Goal: Information Seeking & Learning: Compare options

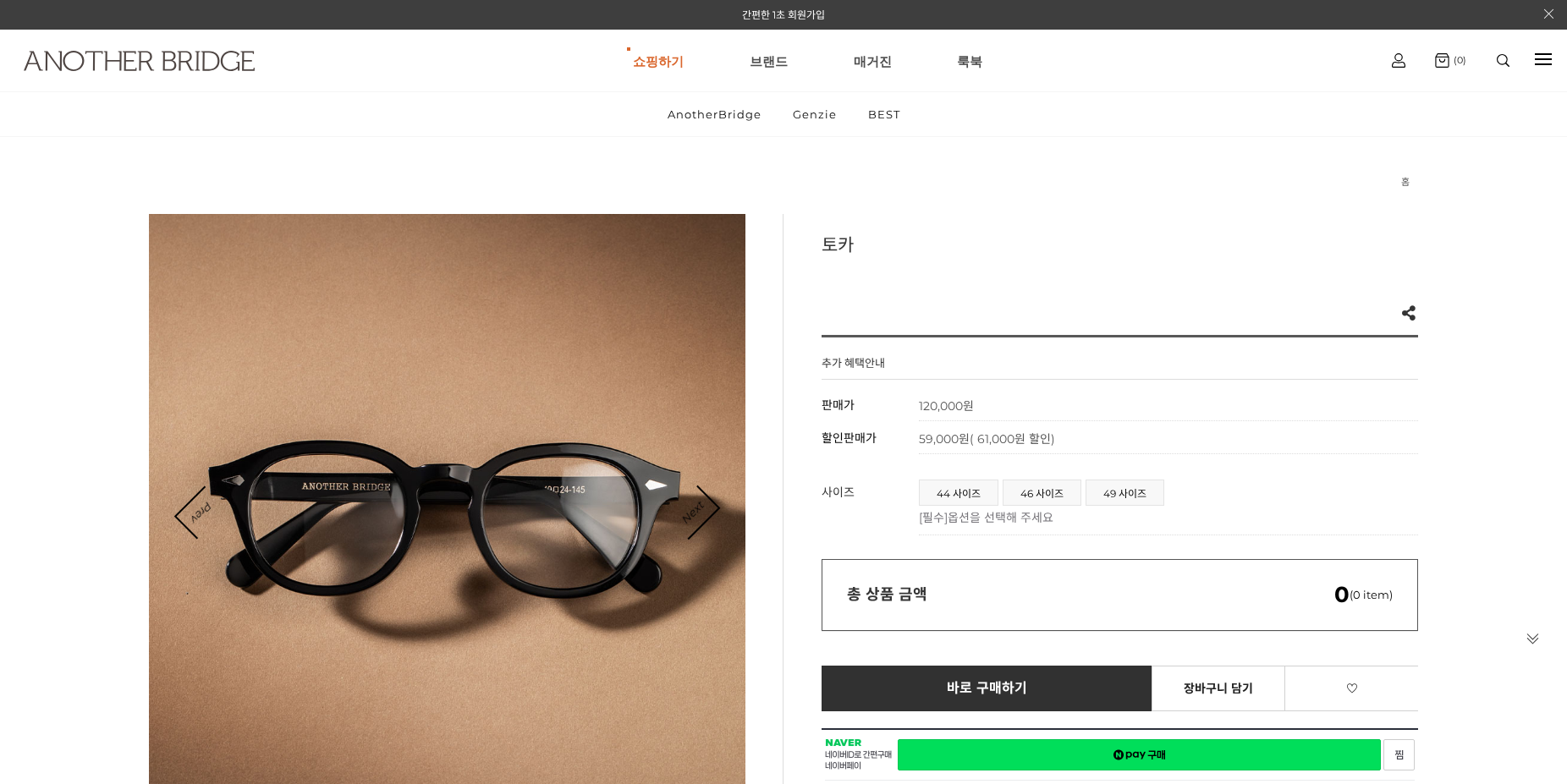
click at [147, 62] on img at bounding box center [138, 61] width 231 height 21
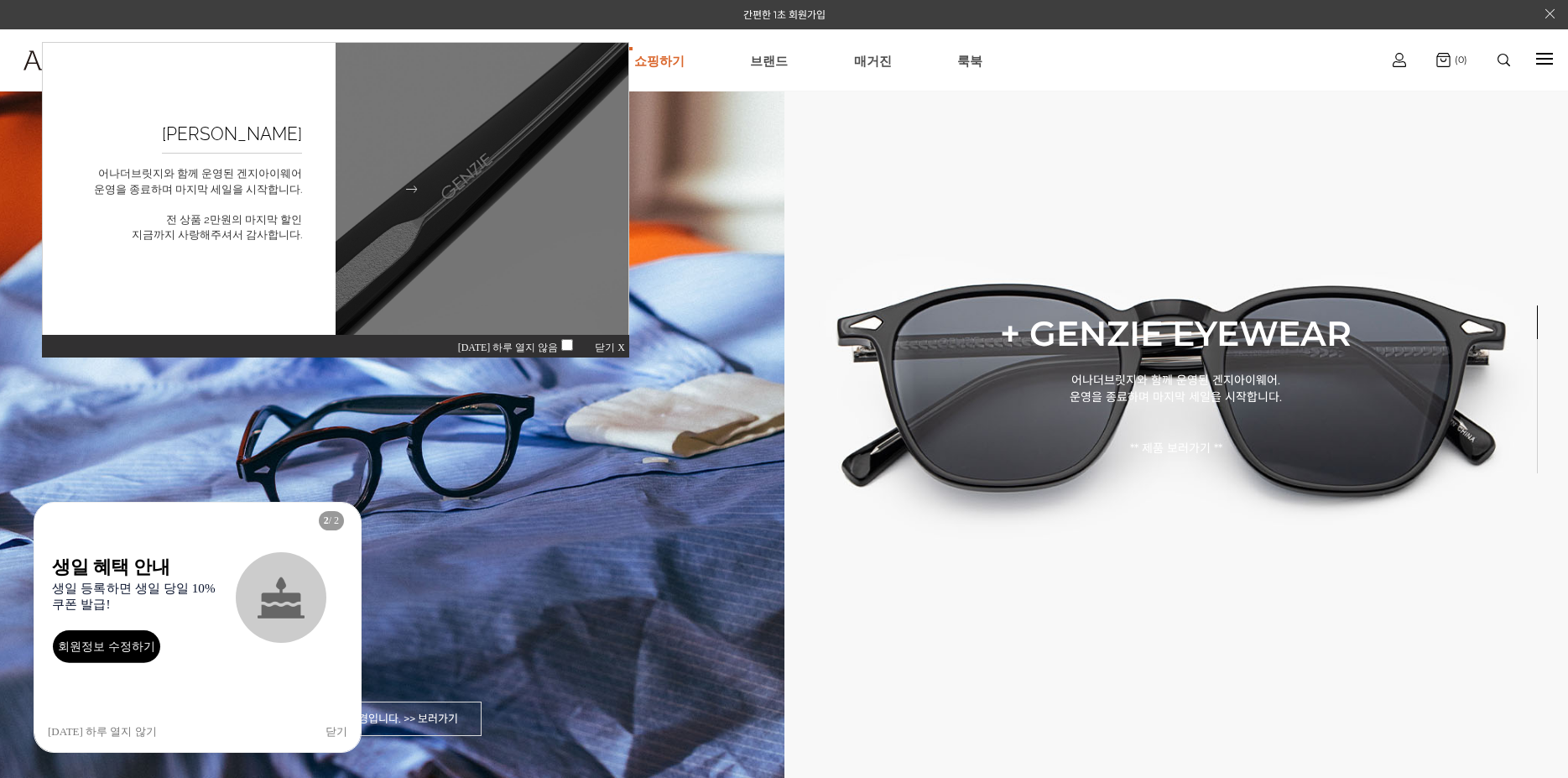
click at [216, 155] on figcaption "[PERSON_NAME] 어나더브릿지와 함께 운영된 겐지아이웨어 운영을 종료하며 마지막 세일을 시작합니다. 전 상품 2만원의 마지막 할인 지금…" at bounding box center [189, 189] width 293 height 292
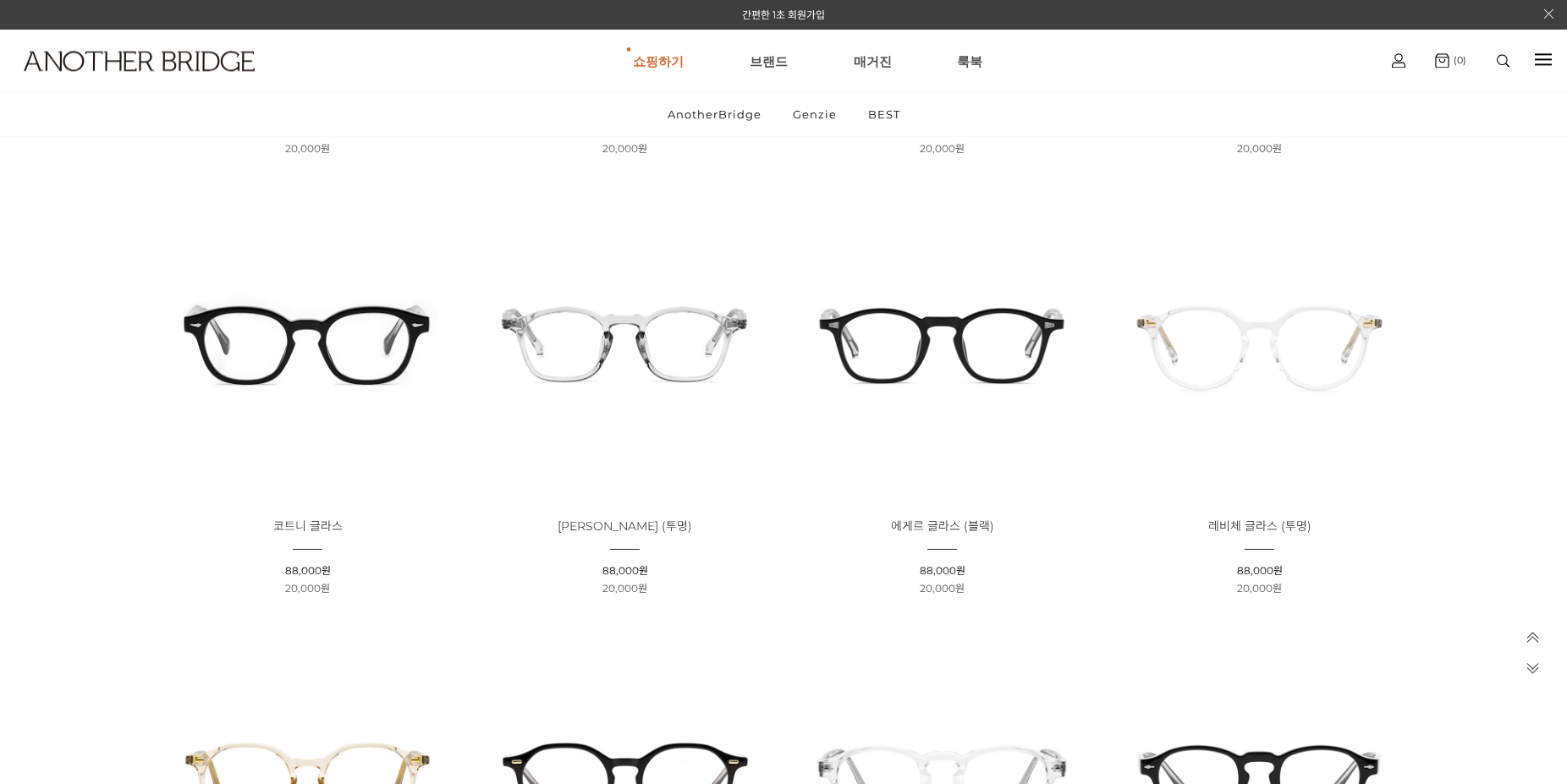
scroll to position [1918, 0]
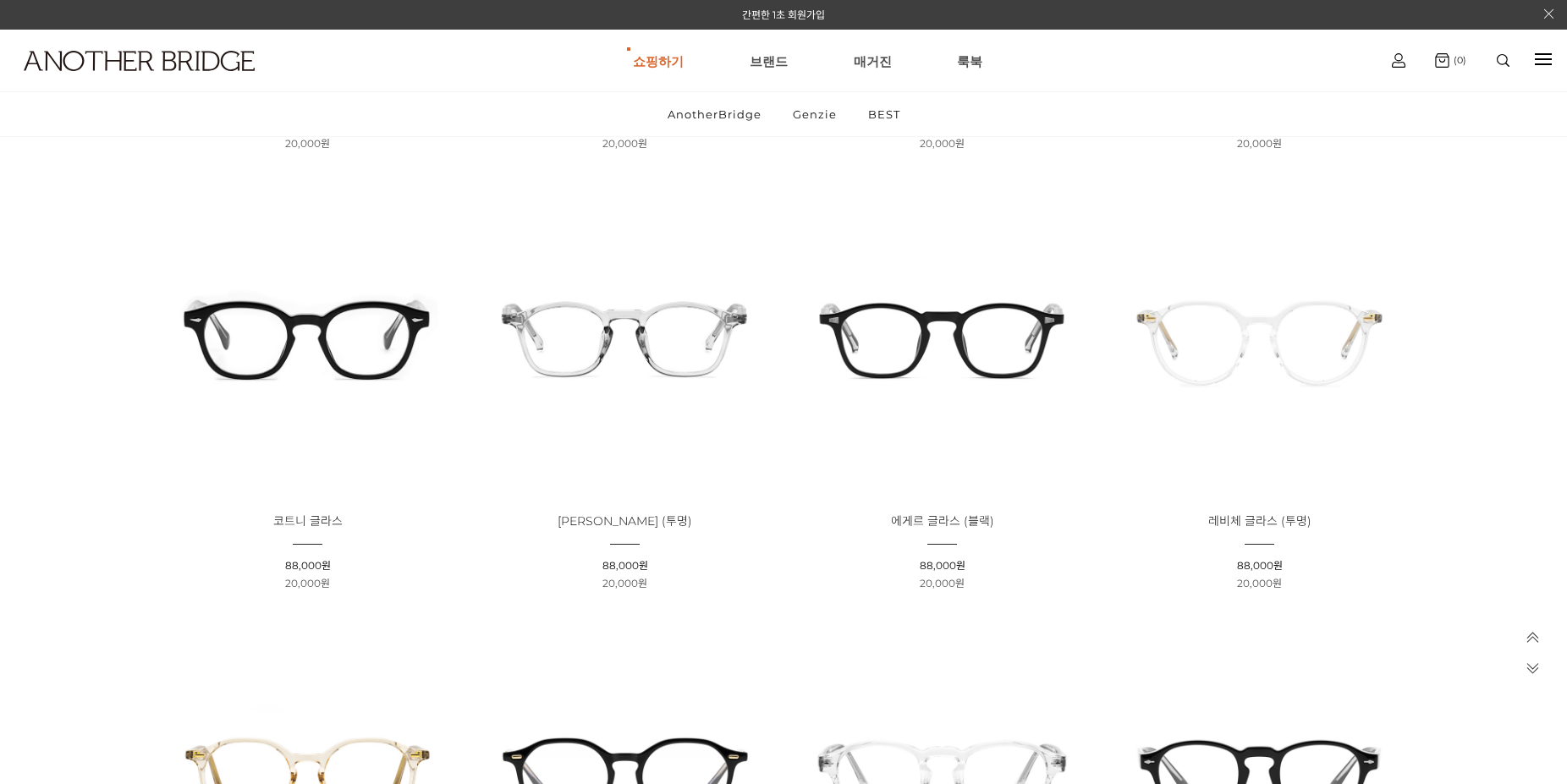
click at [275, 338] on img at bounding box center [307, 338] width 305 height 305
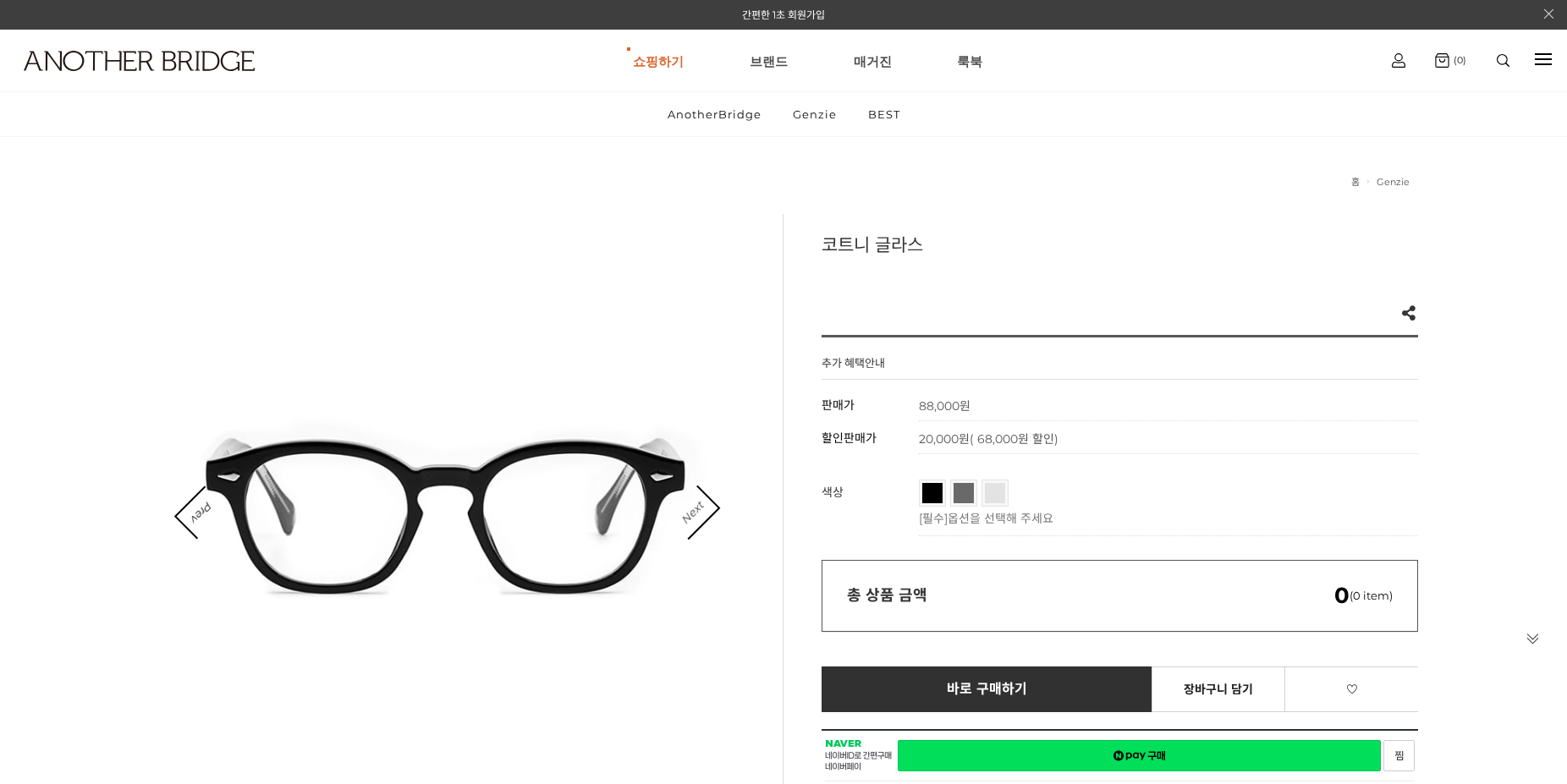
click at [688, 515] on link "Next" at bounding box center [692, 513] width 52 height 52
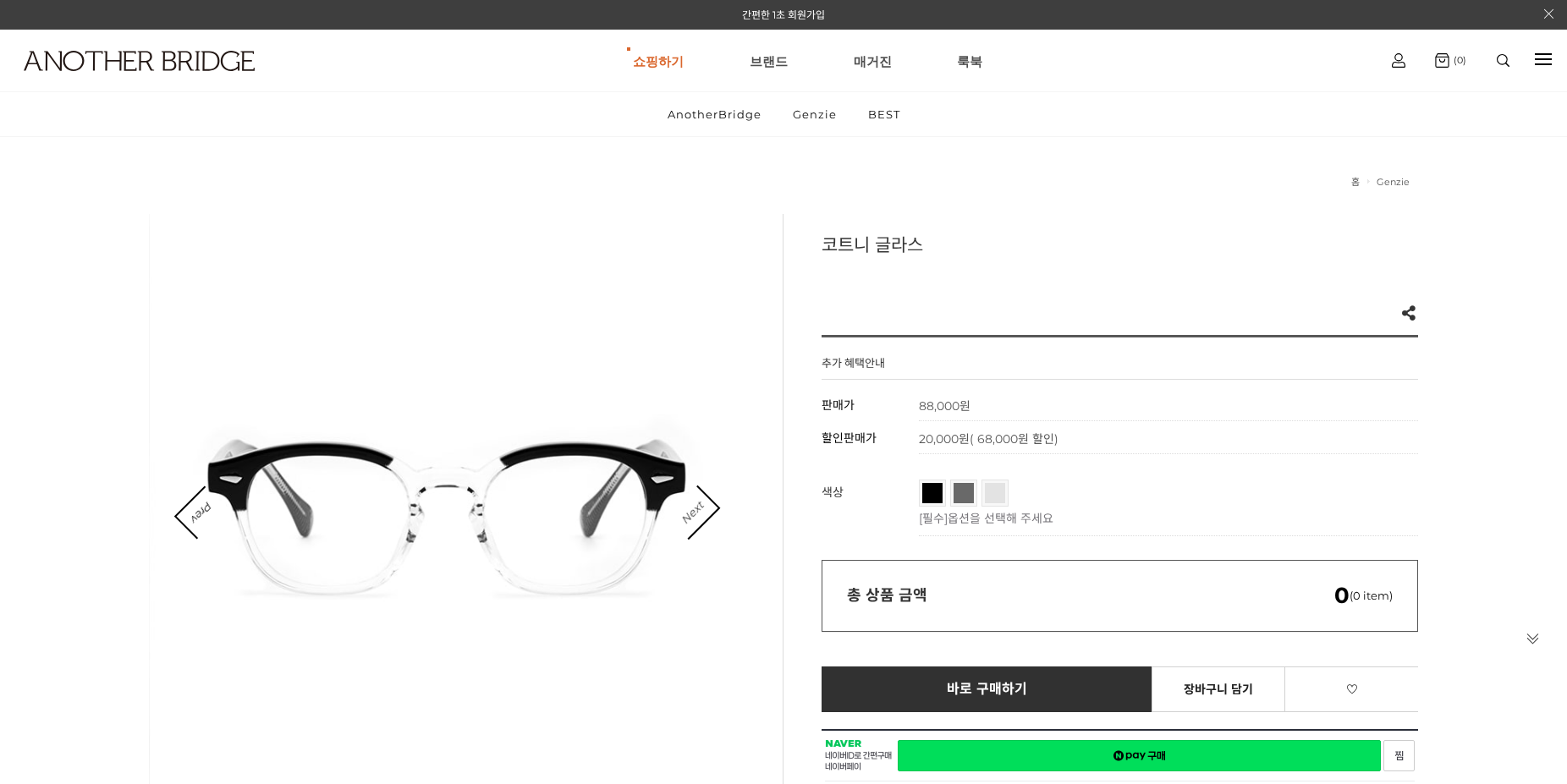
click at [688, 515] on link "Next" at bounding box center [692, 513] width 52 height 52
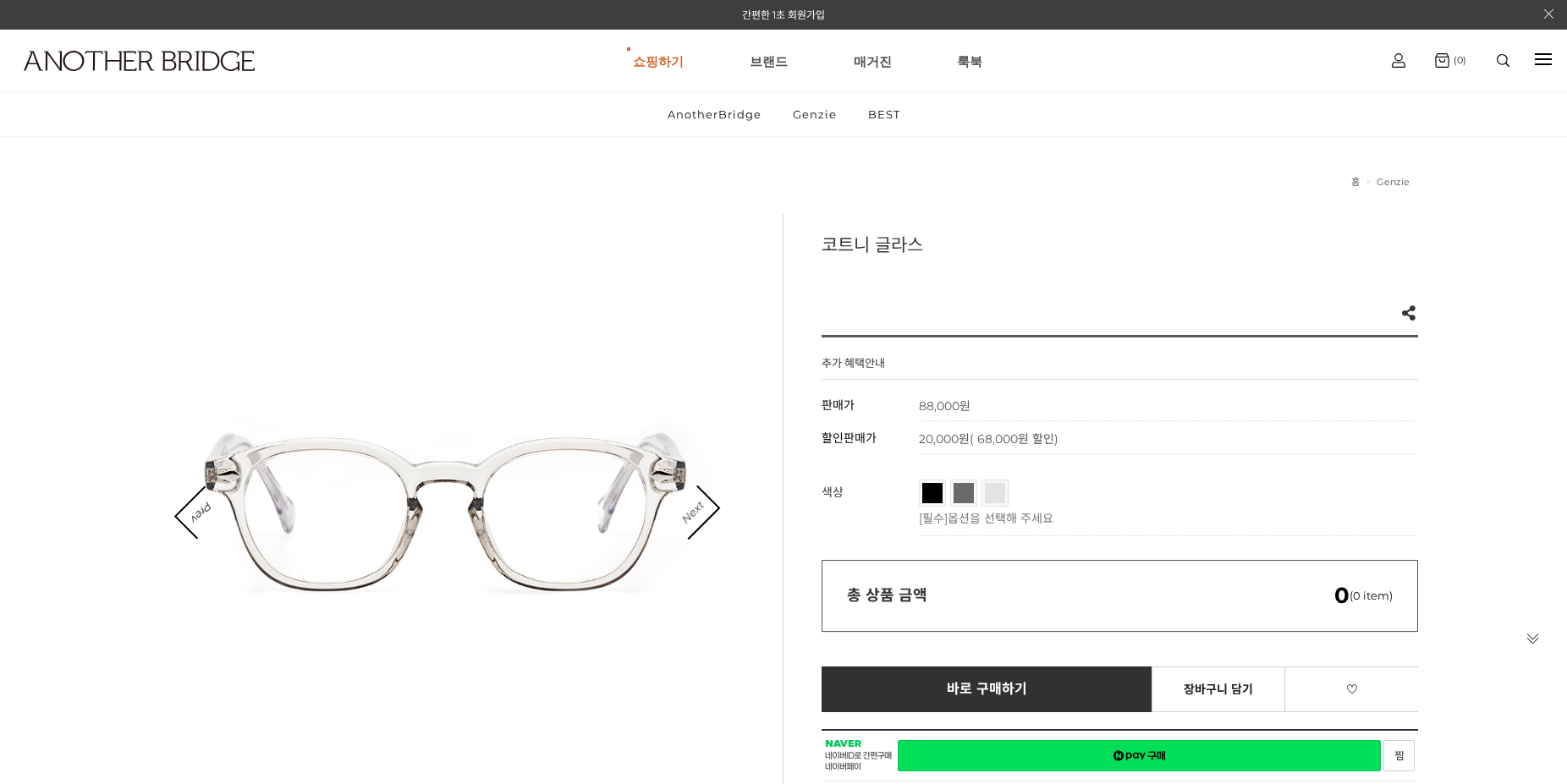
click at [688, 515] on link "Next" at bounding box center [692, 513] width 52 height 52
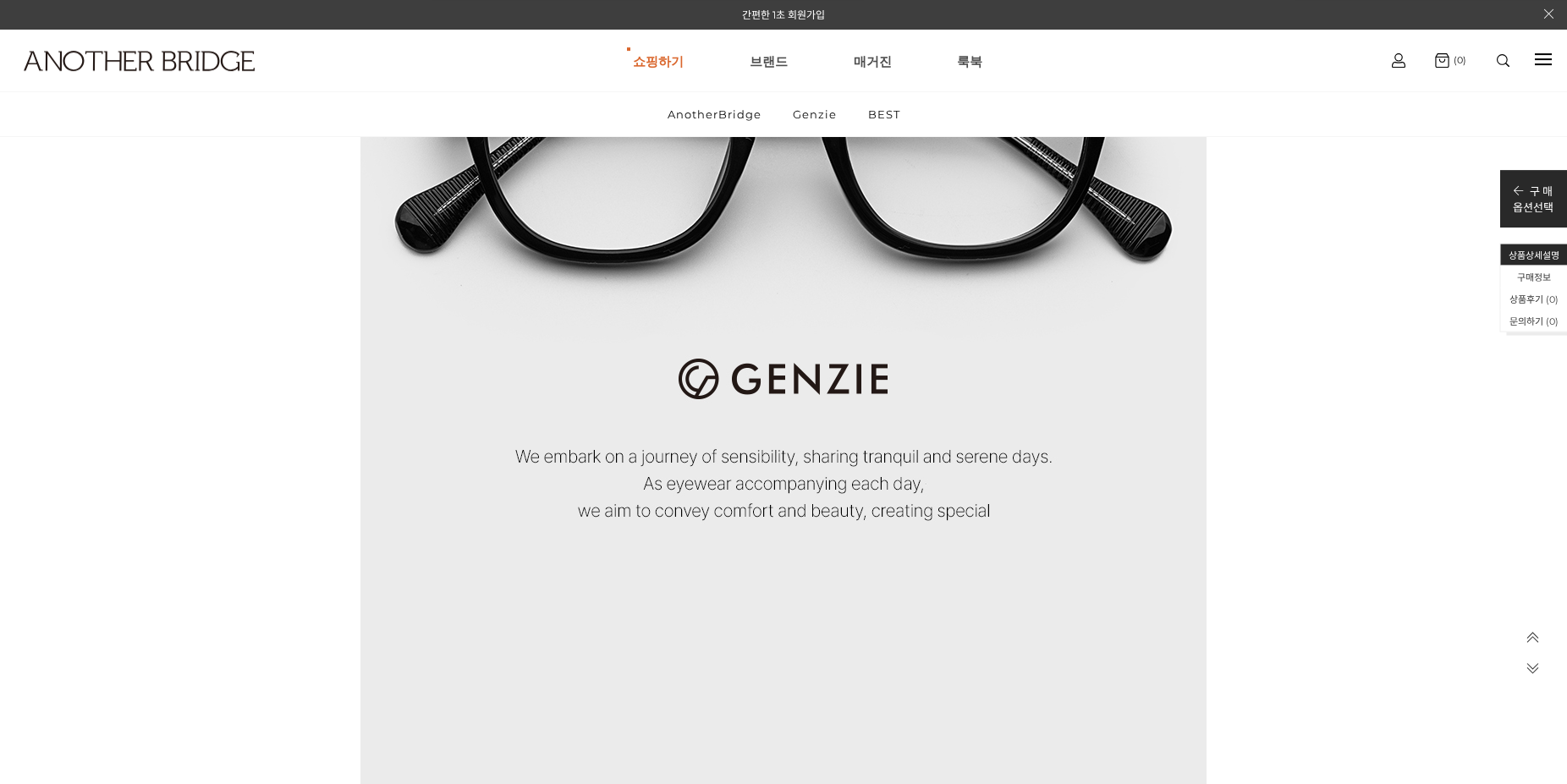
scroll to position [5755, 0]
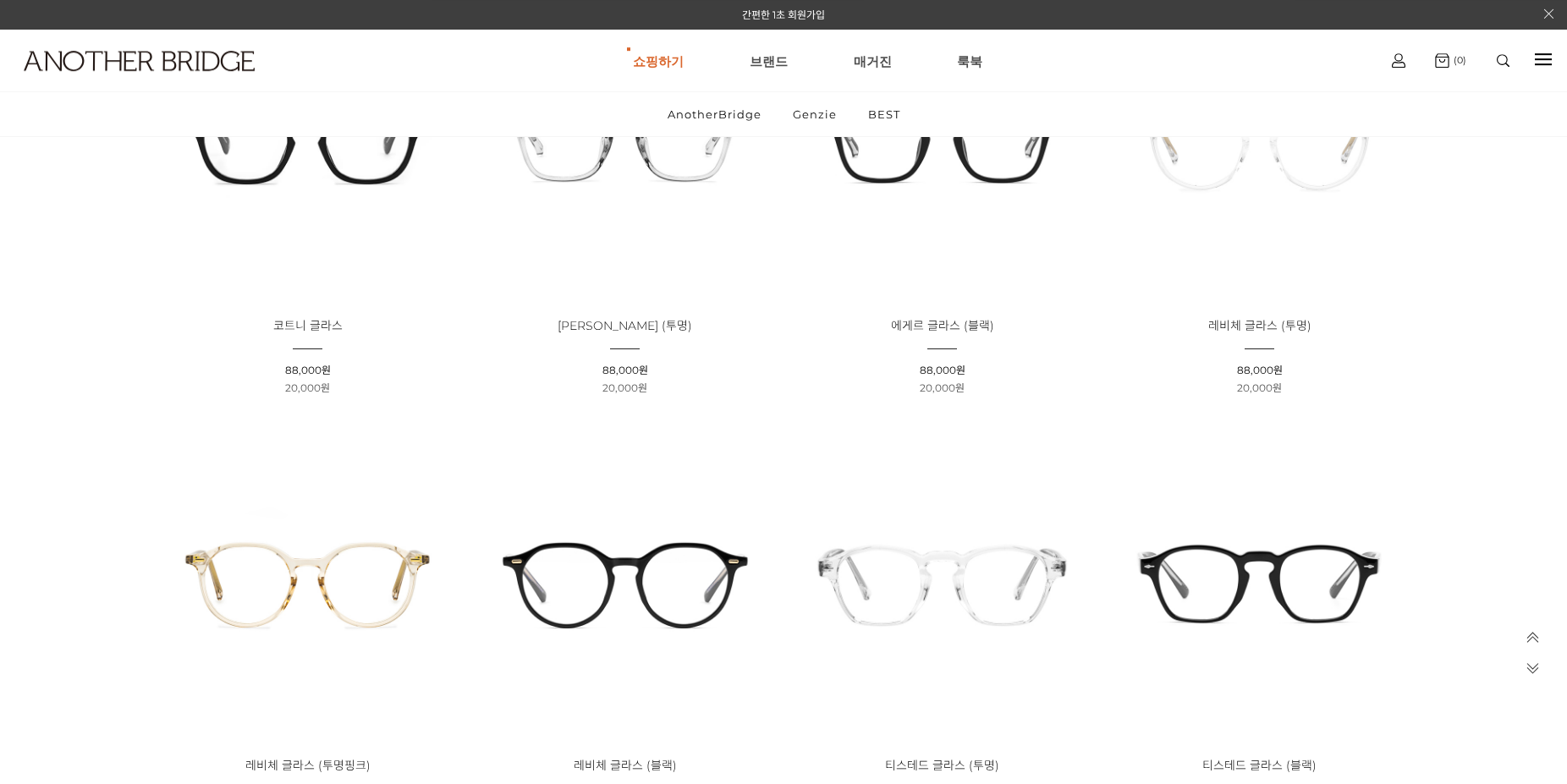
scroll to position [2131, 0]
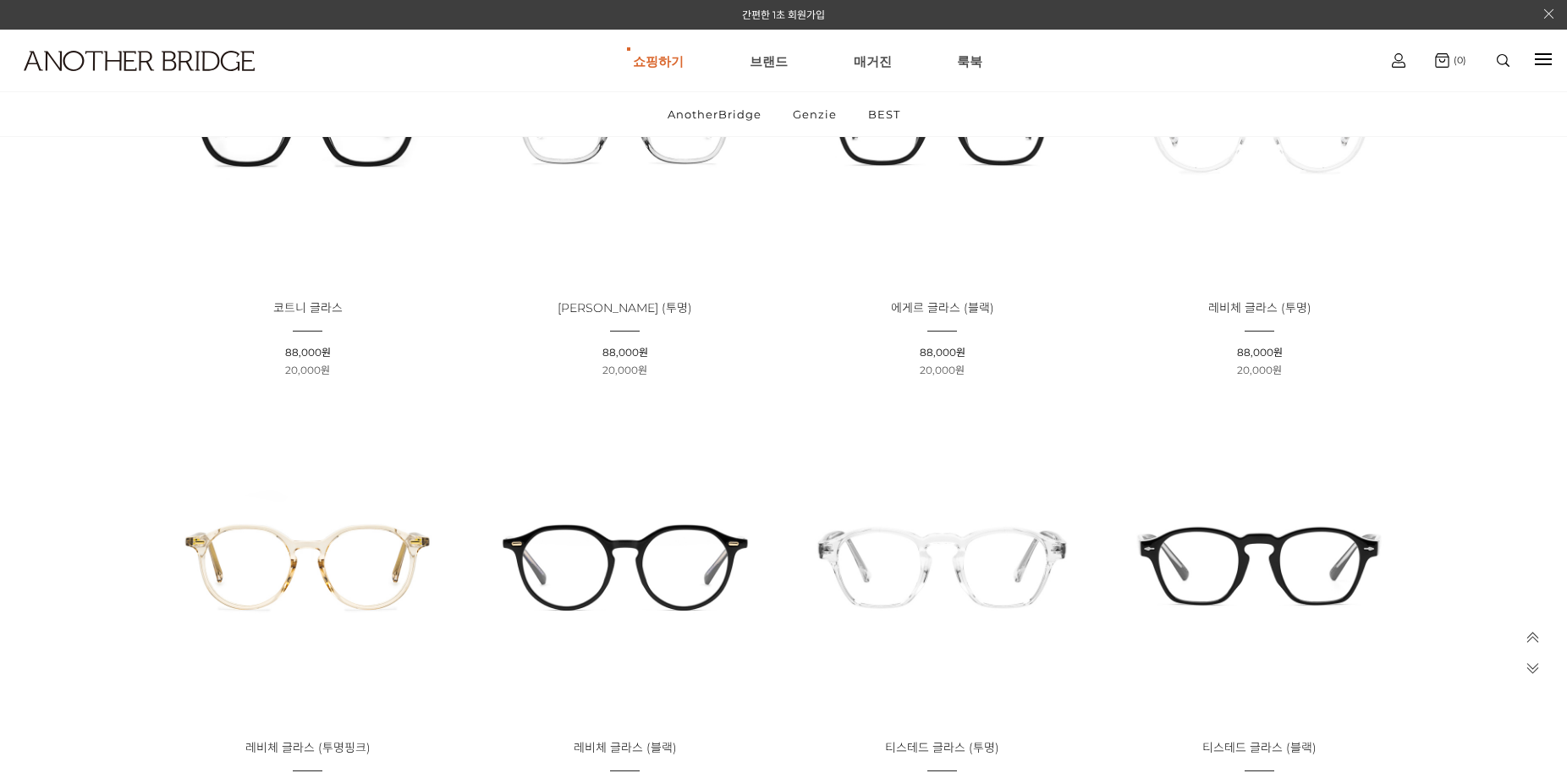
click at [1218, 577] on img at bounding box center [1260, 565] width 305 height 305
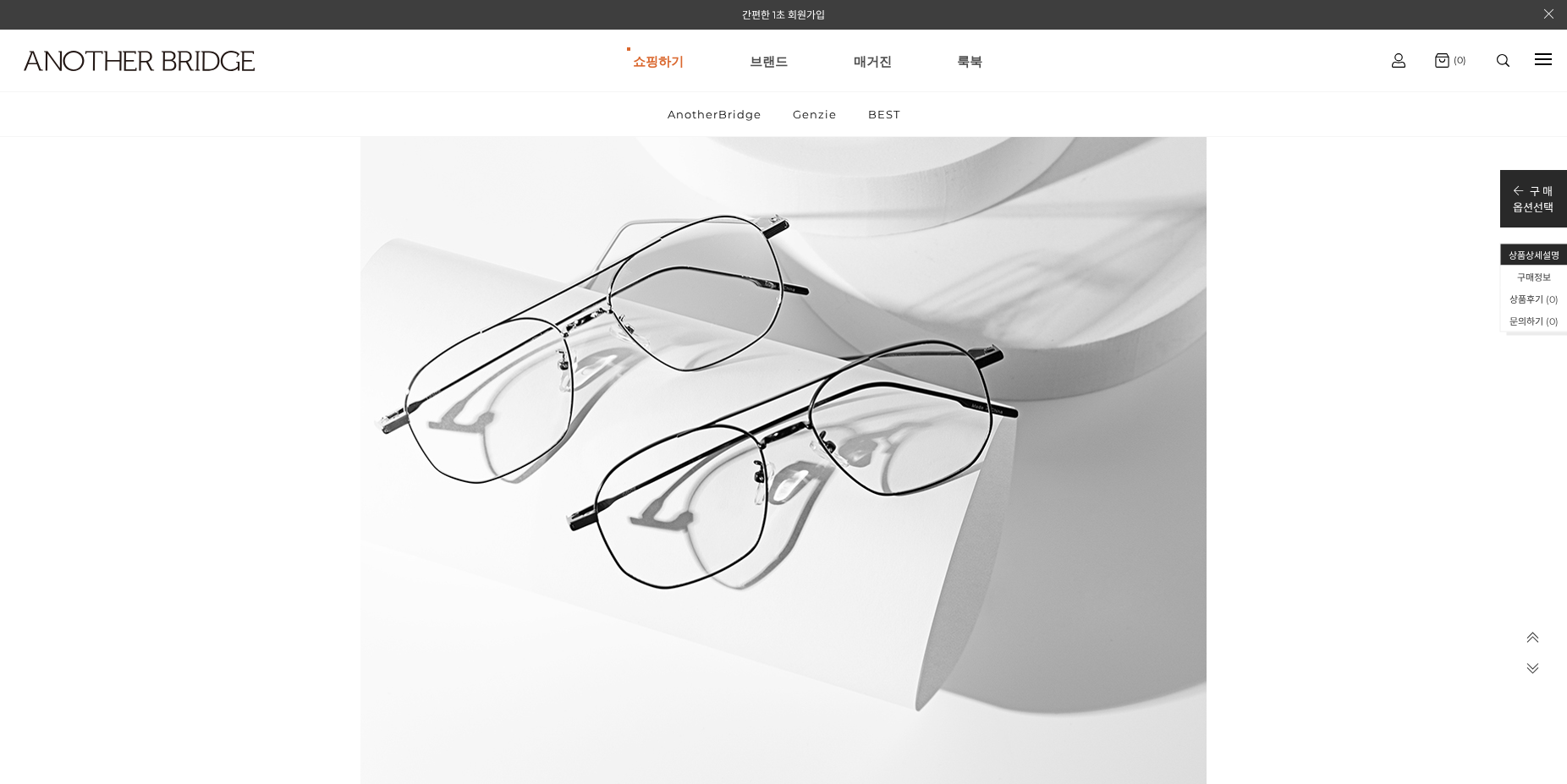
scroll to position [1705, 0]
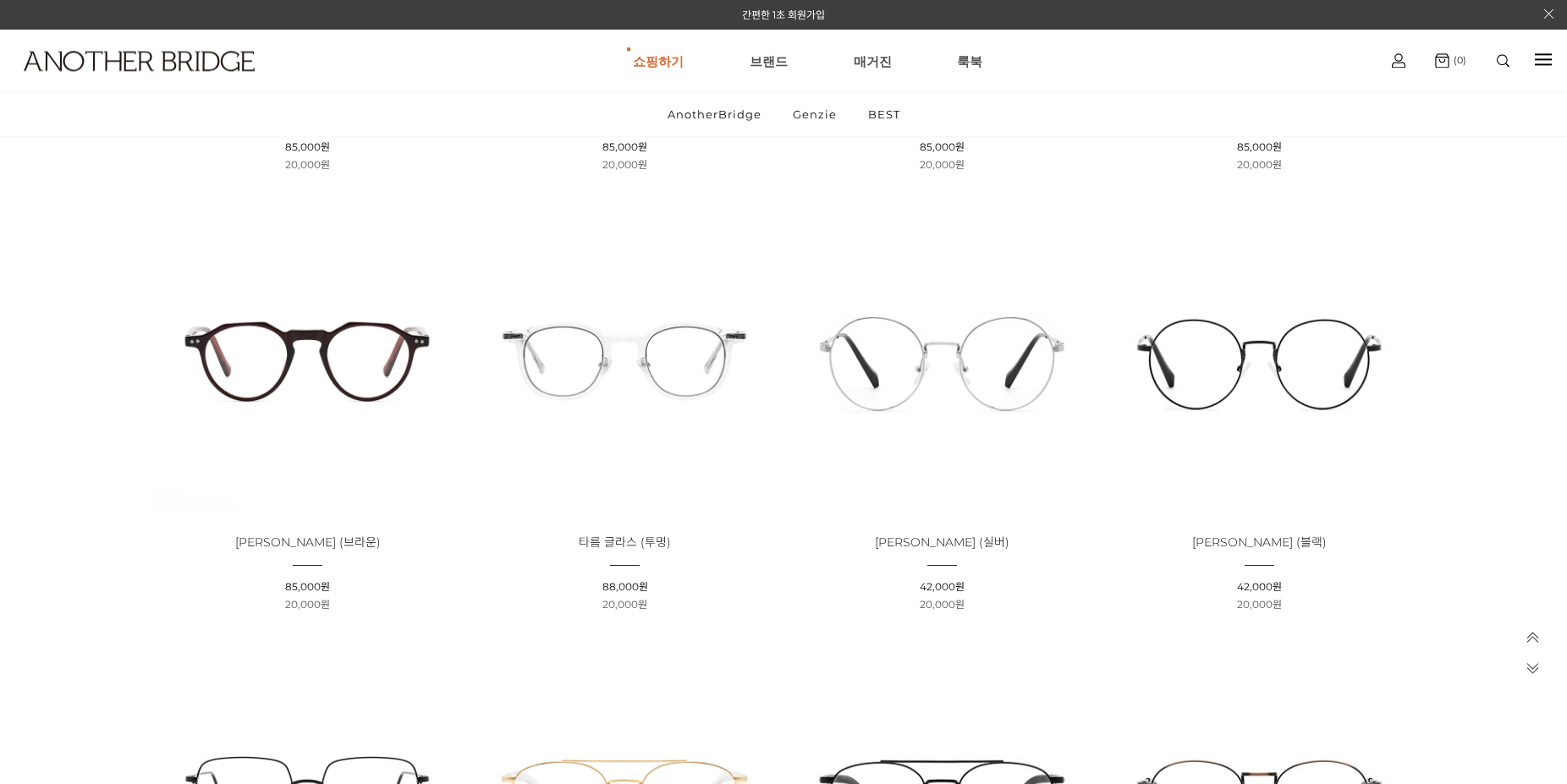
scroll to position [3246, 0]
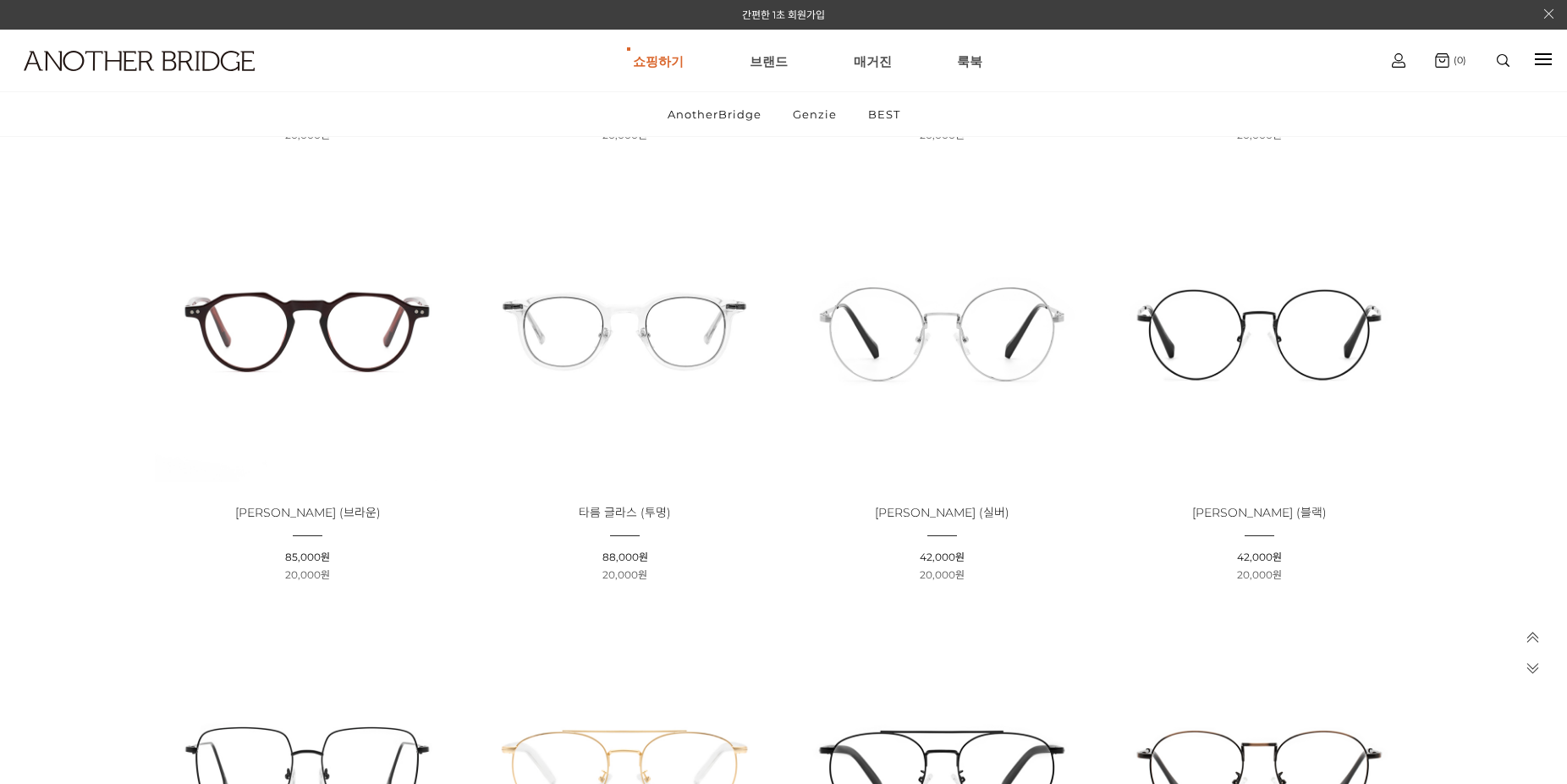
click at [337, 319] on img at bounding box center [307, 330] width 305 height 305
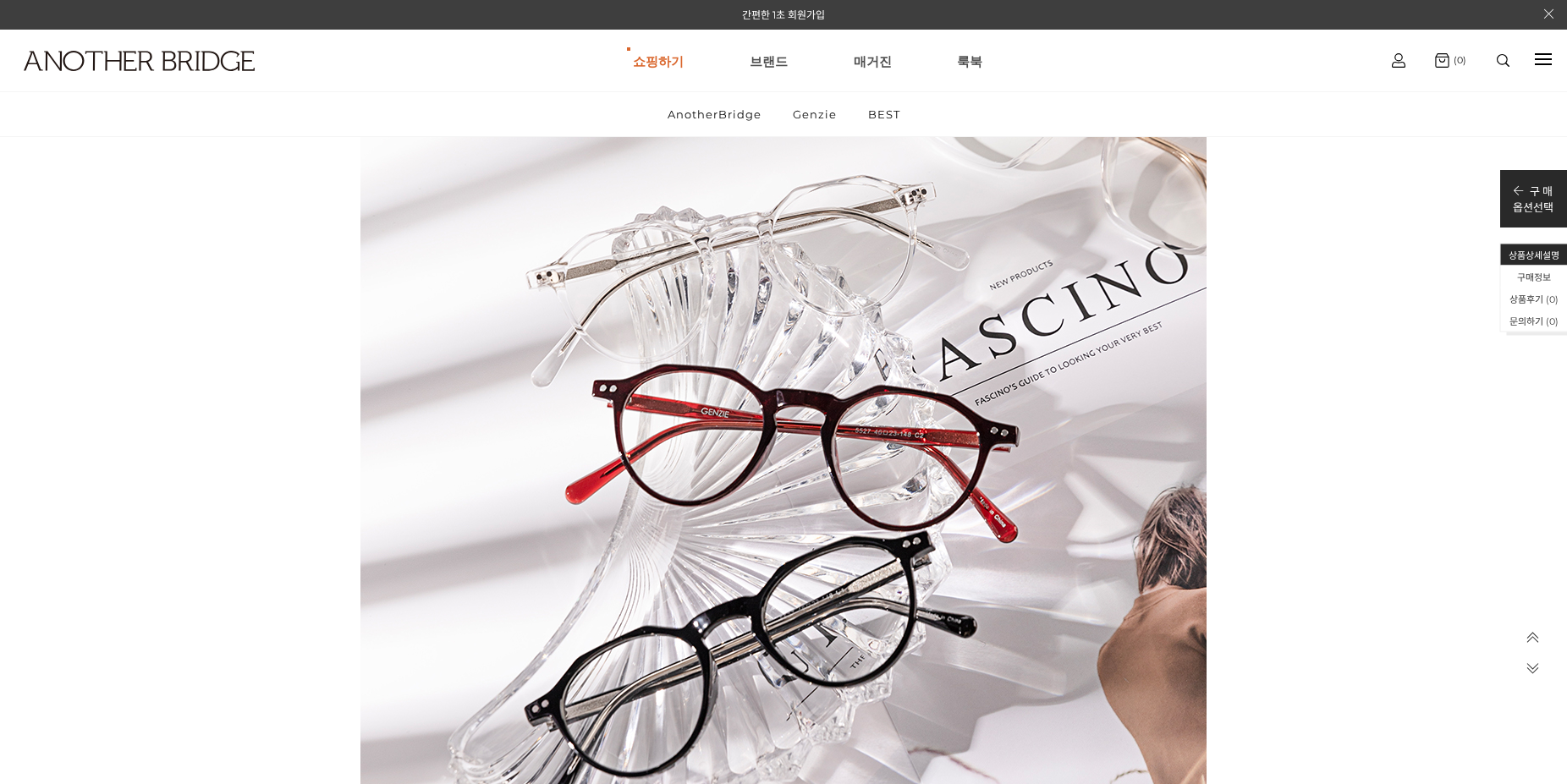
scroll to position [2984, 0]
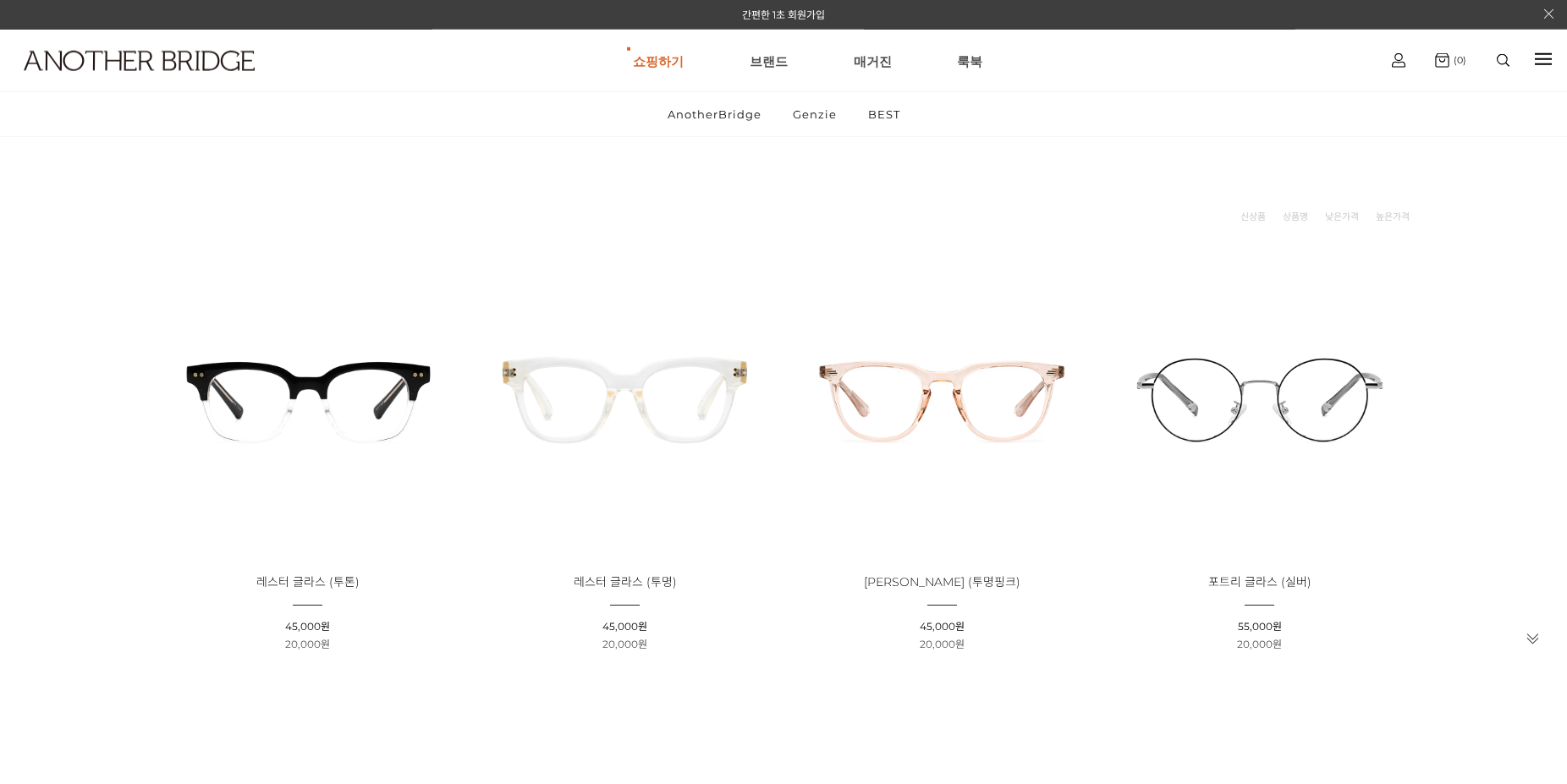
scroll to position [213, 0]
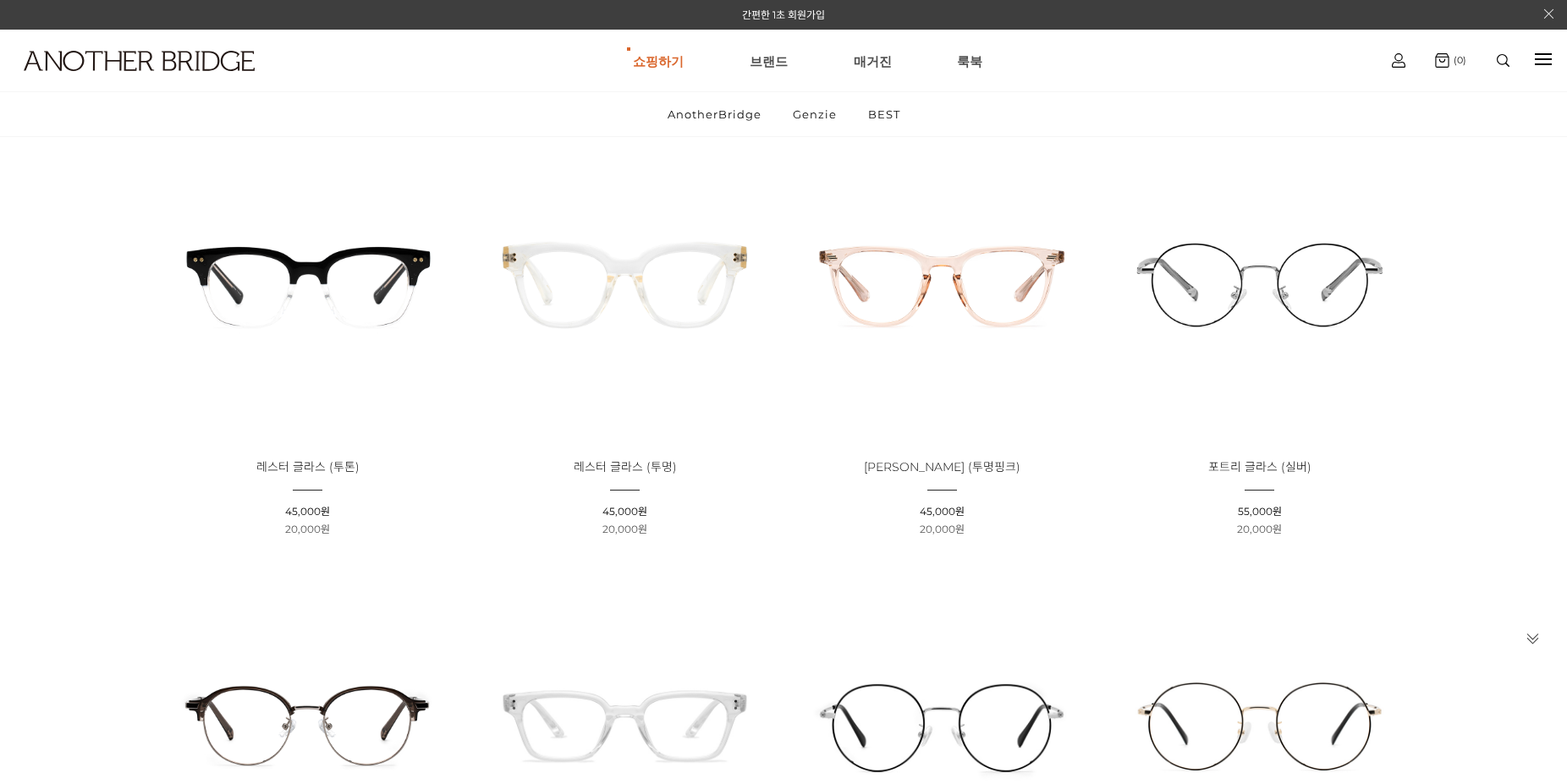
click at [394, 286] on img at bounding box center [307, 284] width 305 height 305
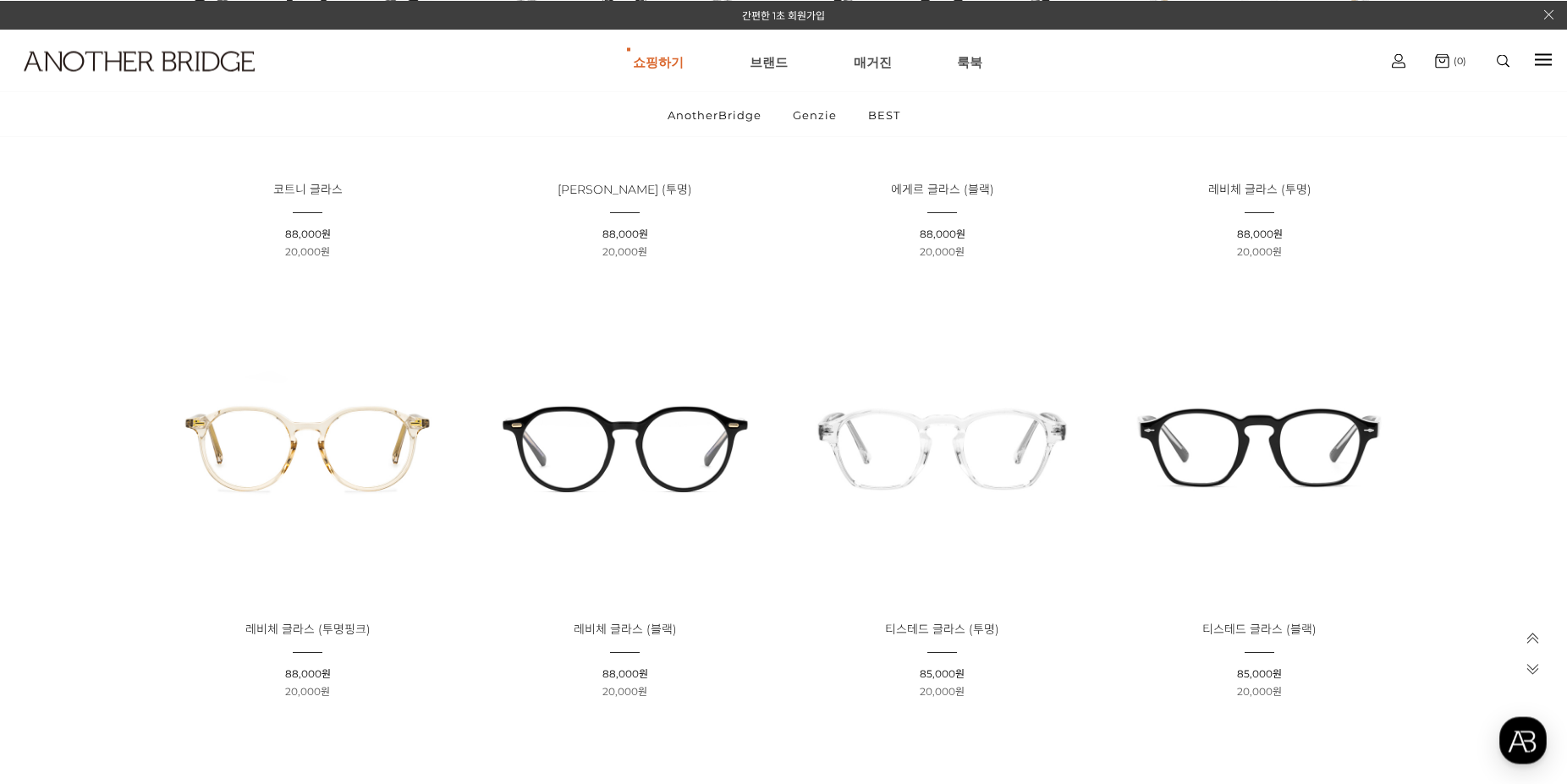
scroll to position [2345, 0]
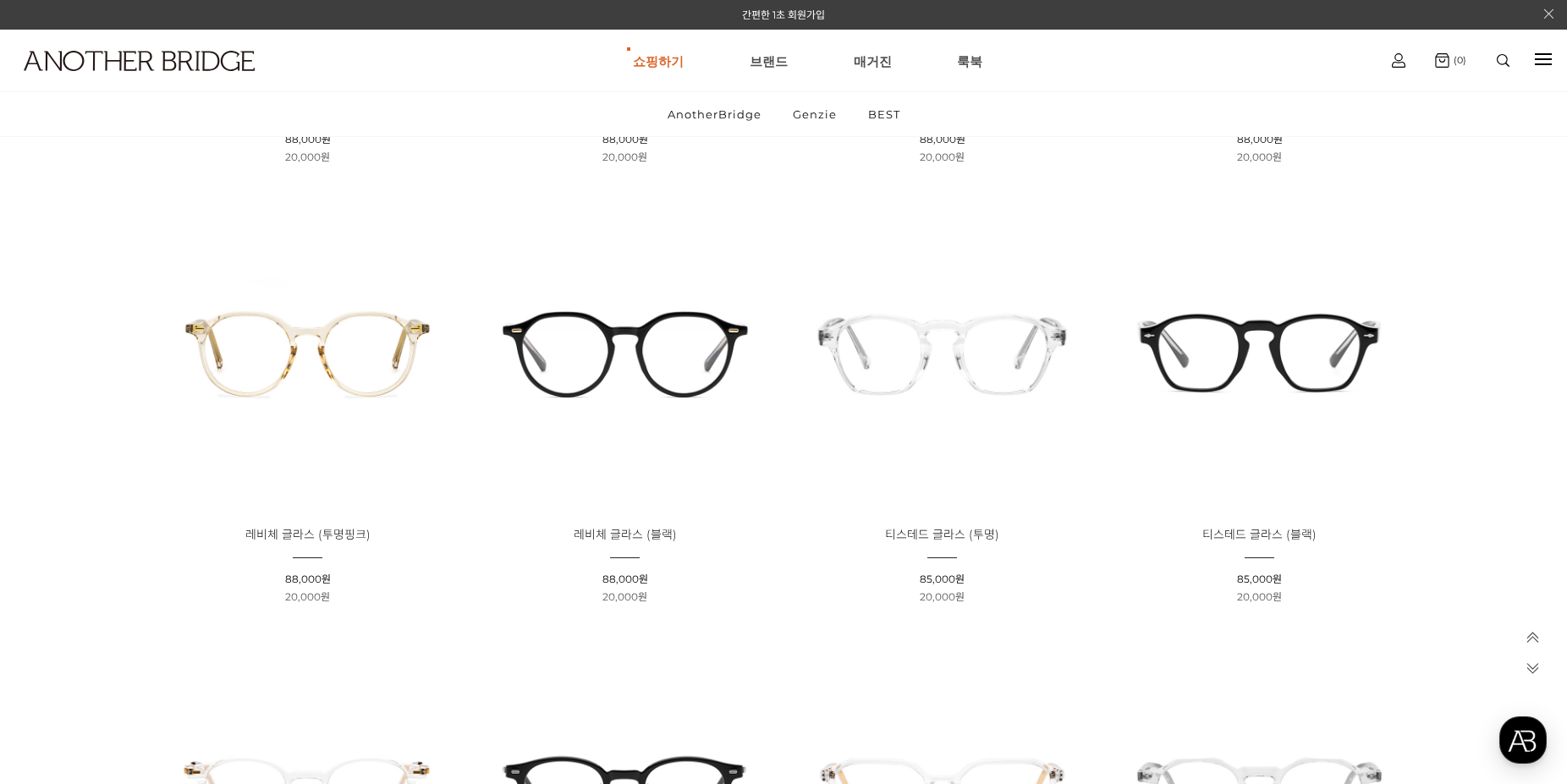
click at [1258, 315] on img at bounding box center [1260, 351] width 305 height 305
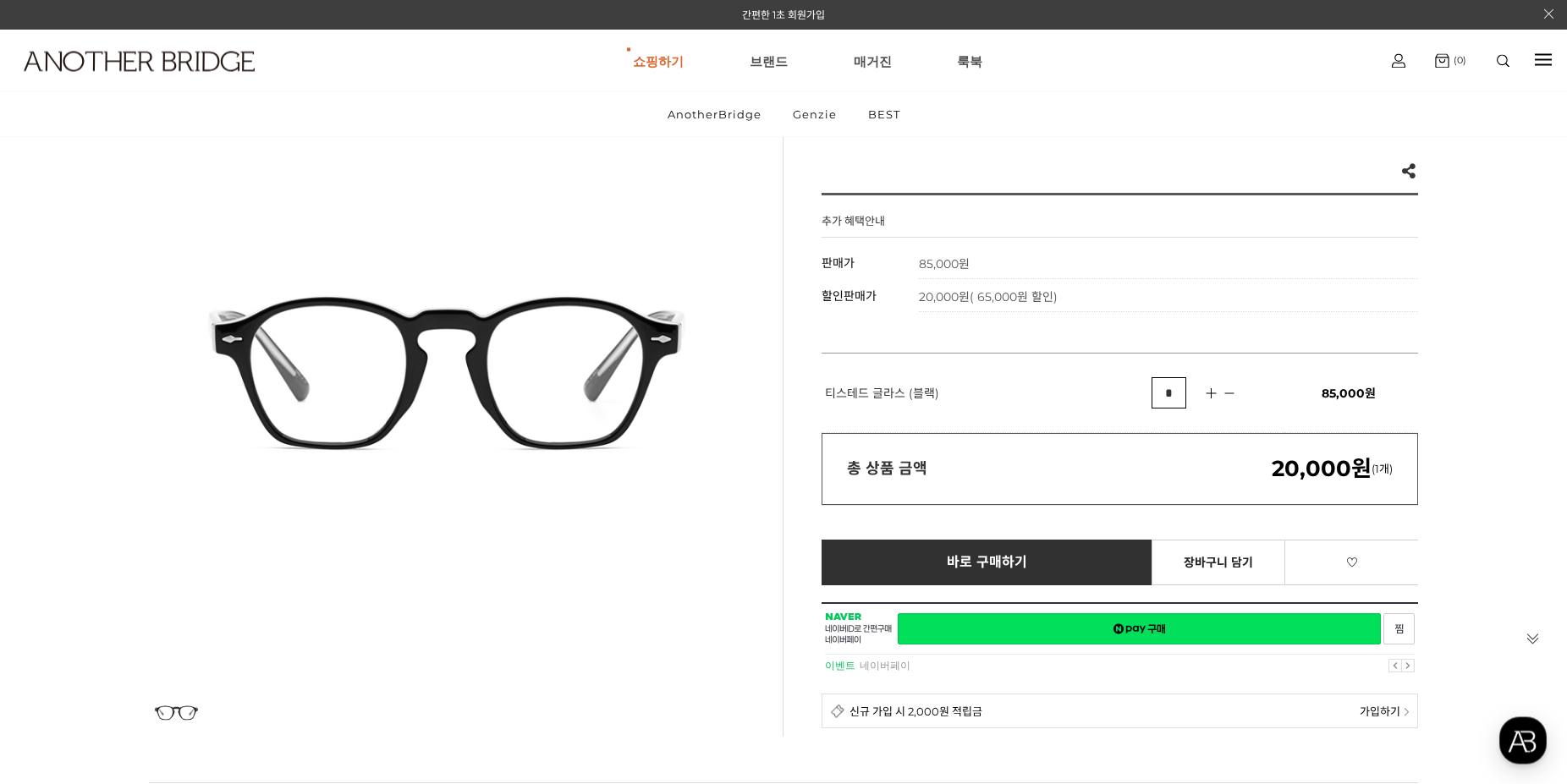
scroll to position [95, 0]
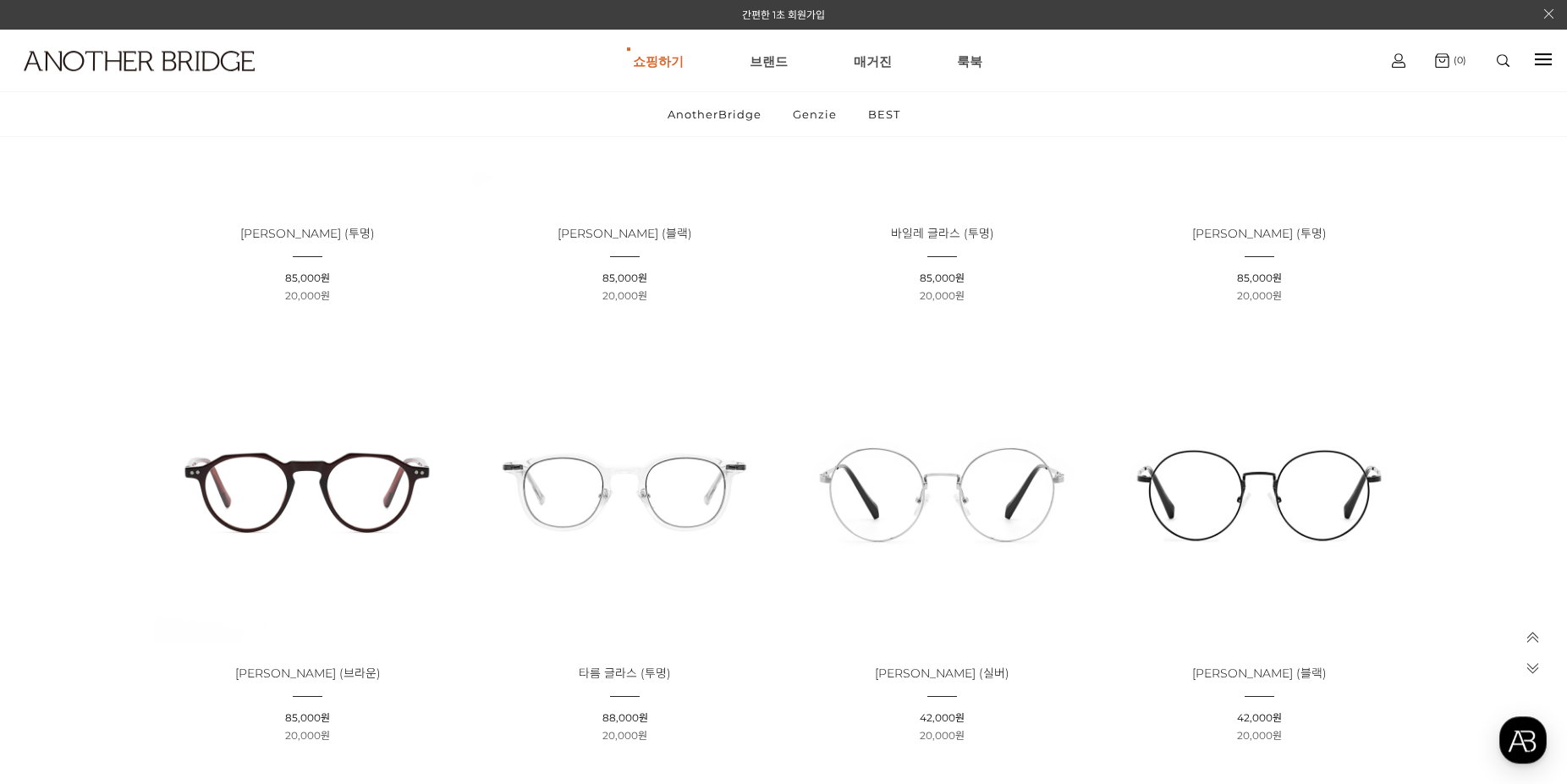
scroll to position [3090, 0]
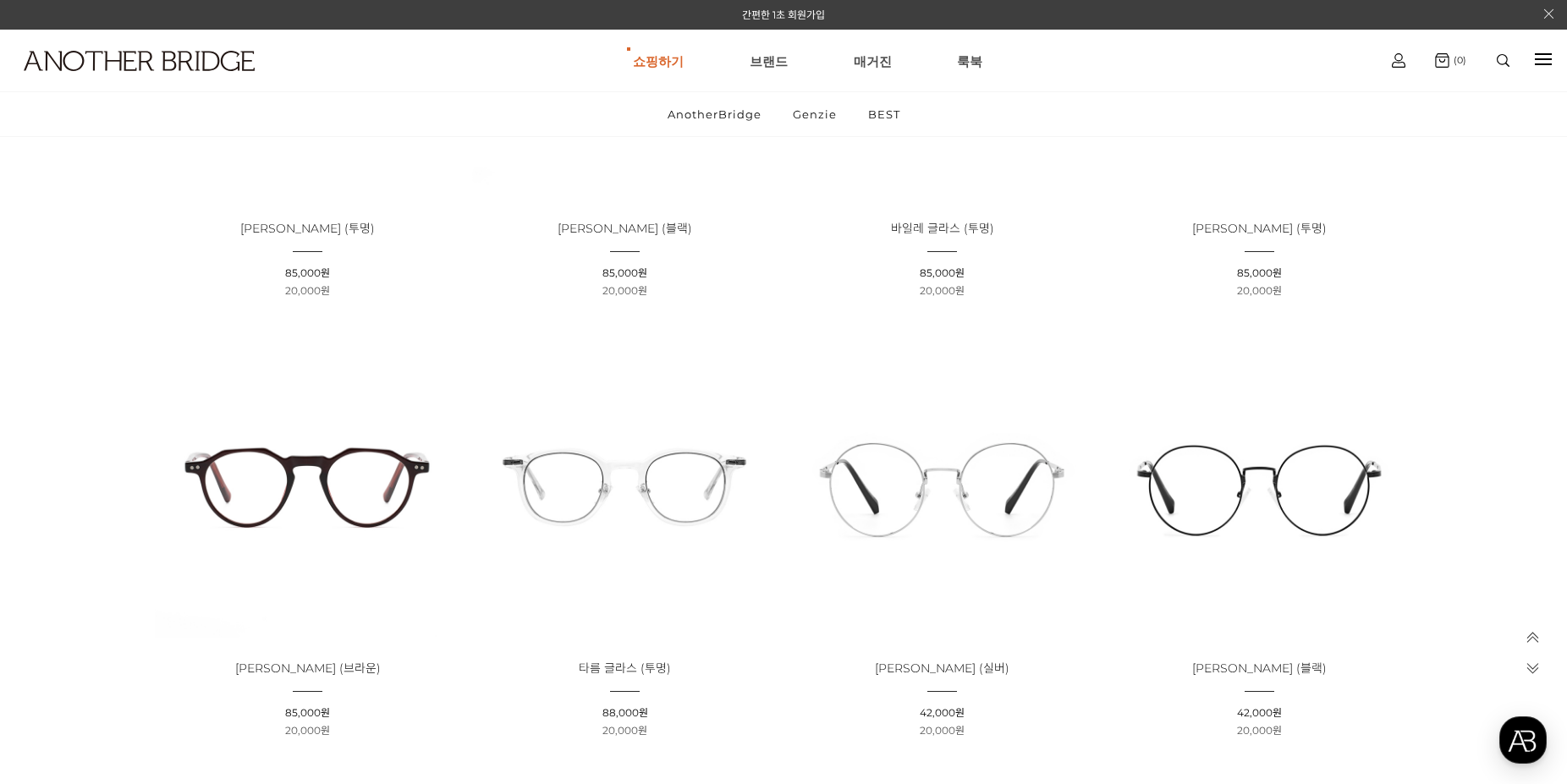
click at [315, 476] on img at bounding box center [307, 485] width 305 height 305
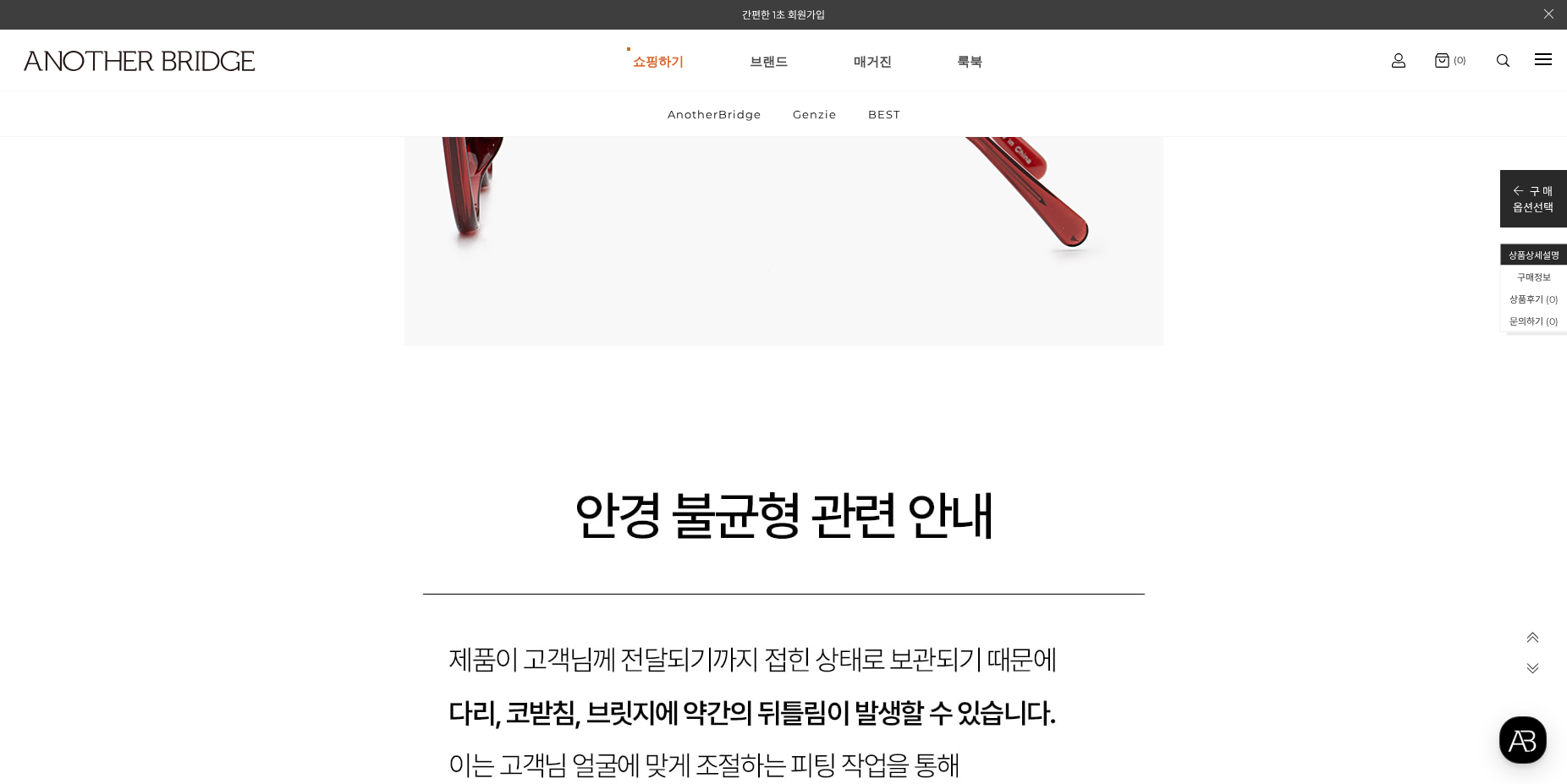
scroll to position [15560, 0]
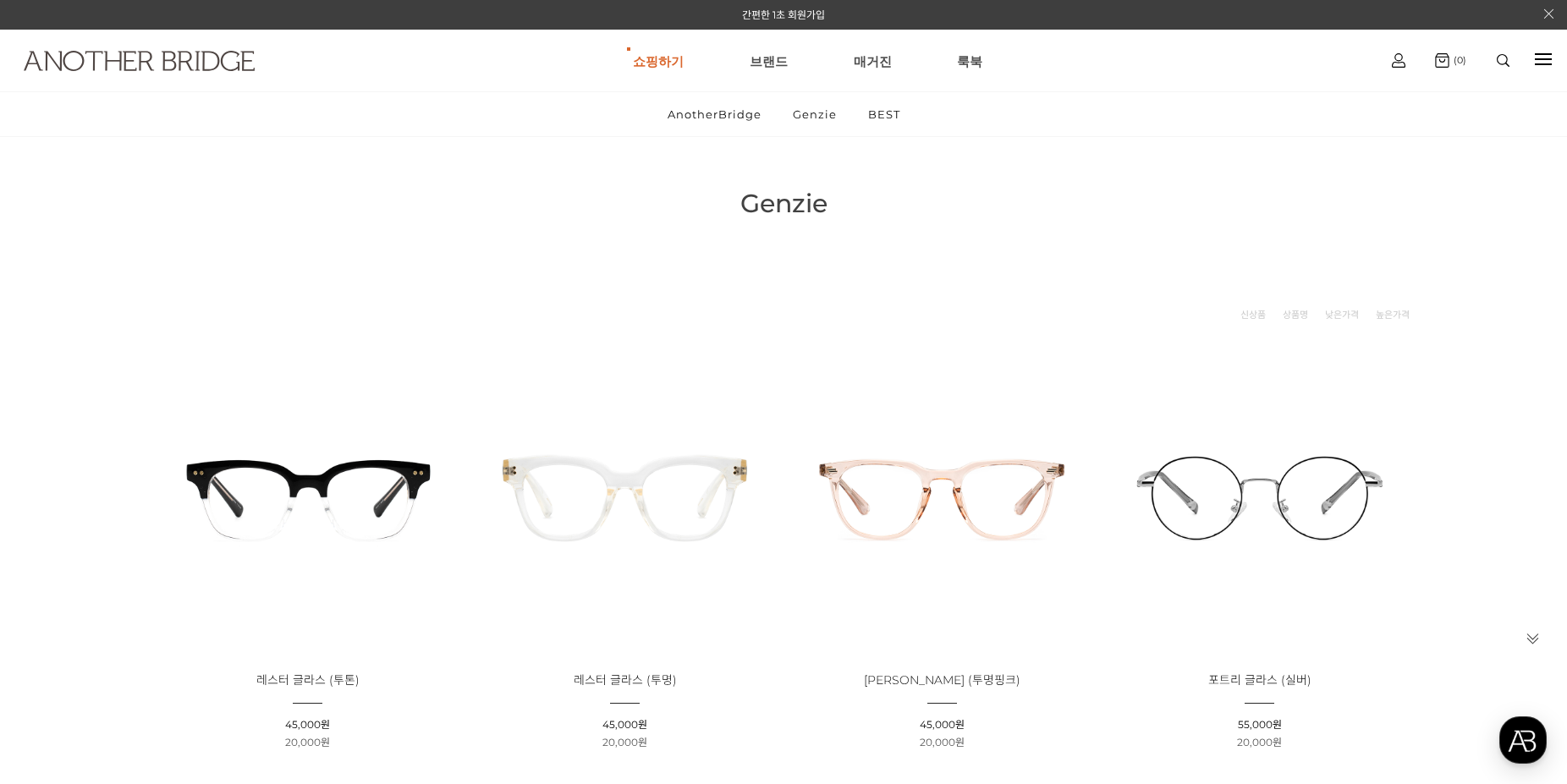
click at [111, 61] on img at bounding box center [138, 61] width 231 height 21
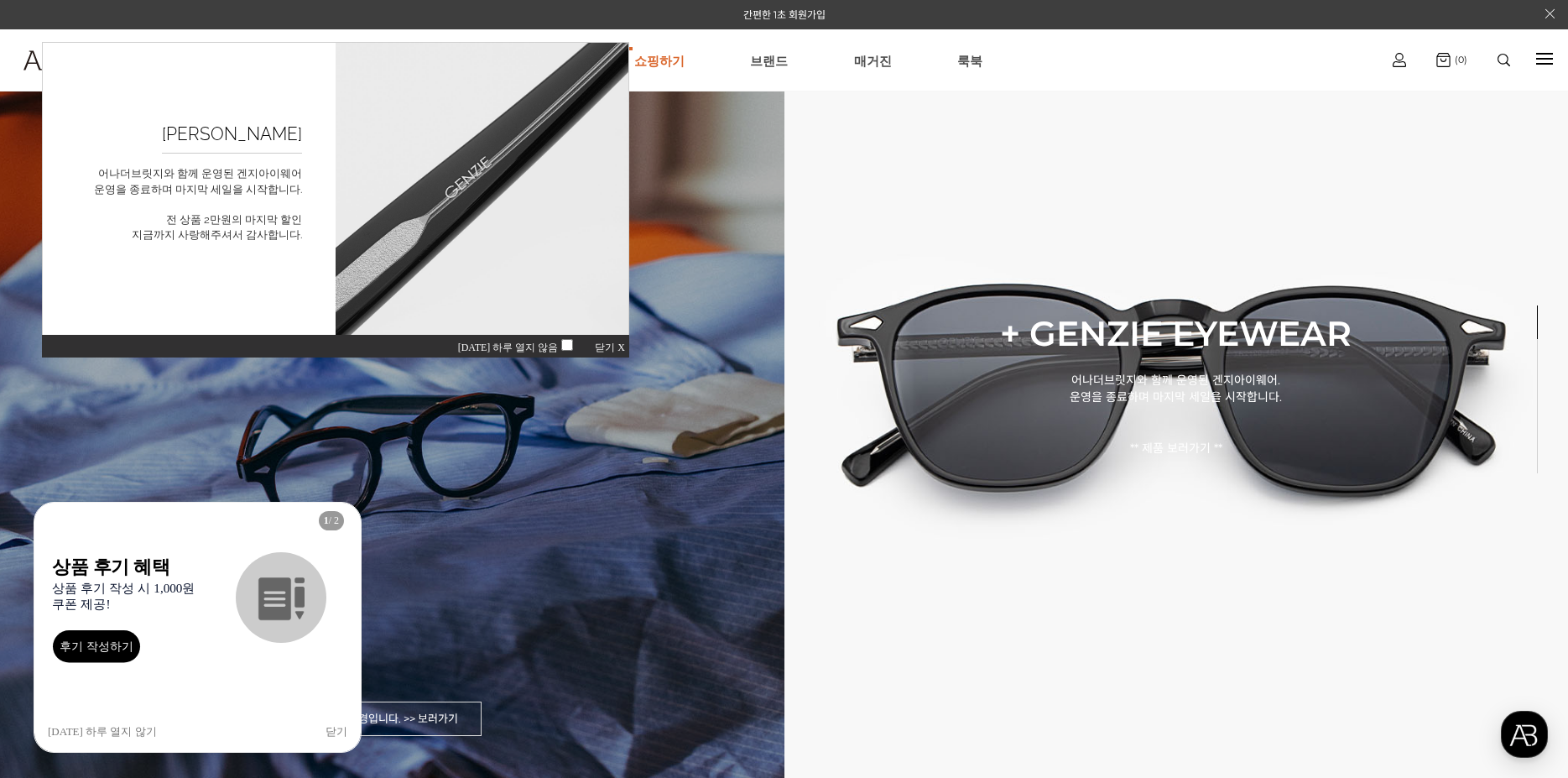
click at [412, 448] on div "TOCA 클래식한 아넬 디자인을 바탕으로 제작된 아세테이트 안경입니다. >> 보러가기" at bounding box center [392, 389] width 785 height 778
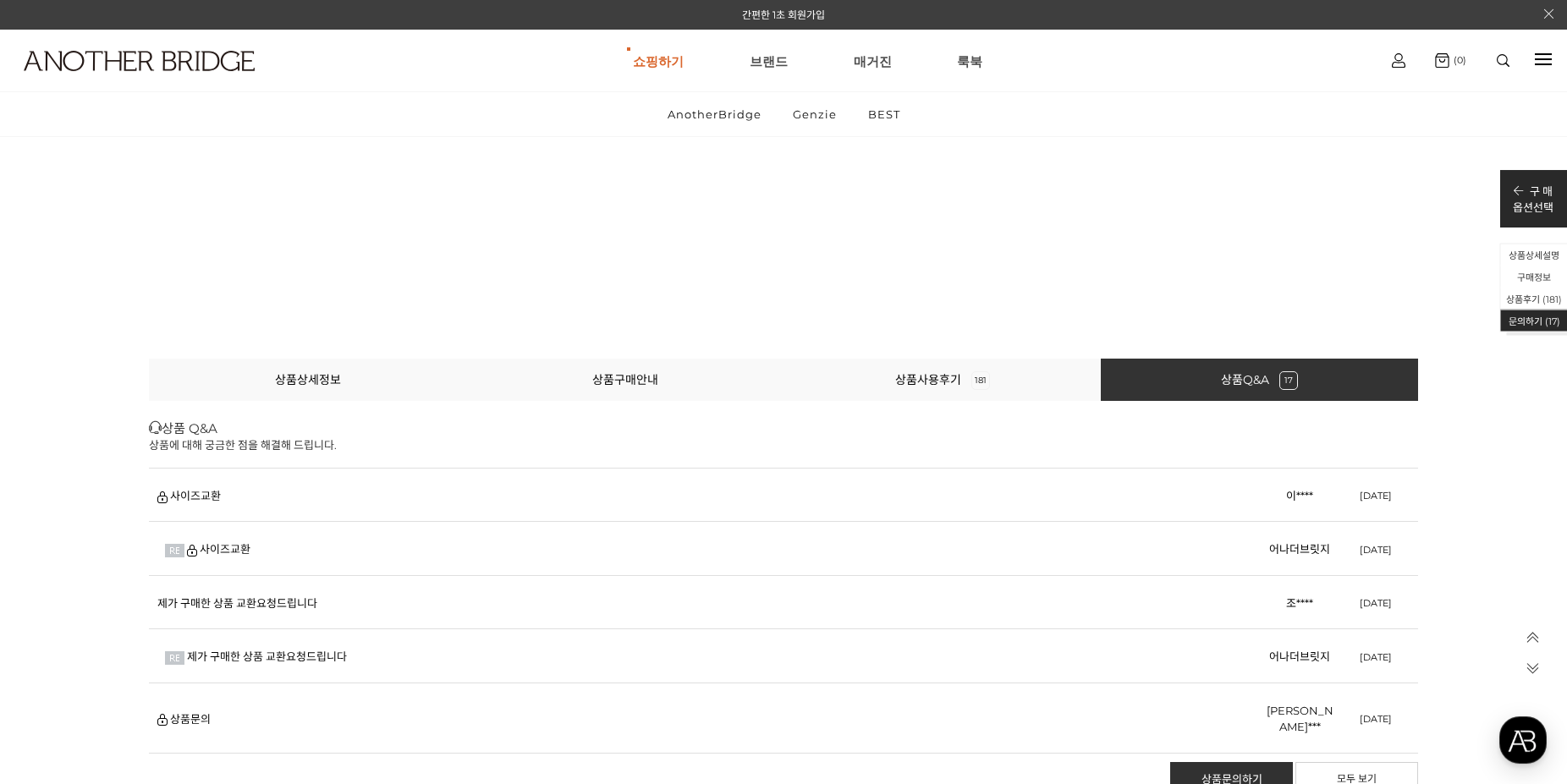
scroll to position [37620, 0]
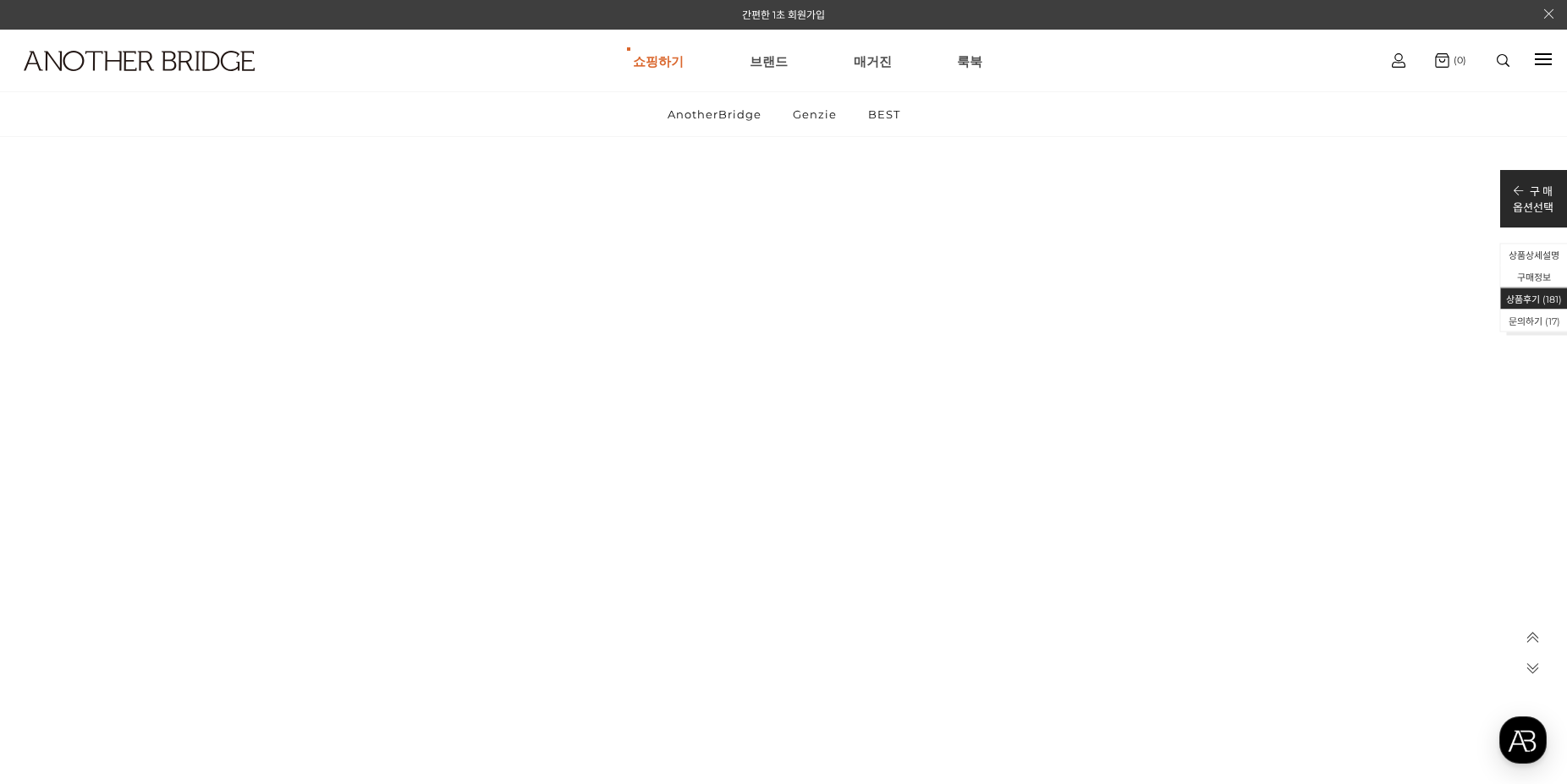
scroll to position [36447, 0]
